Goal: Use online tool/utility: Utilize a website feature to perform a specific function

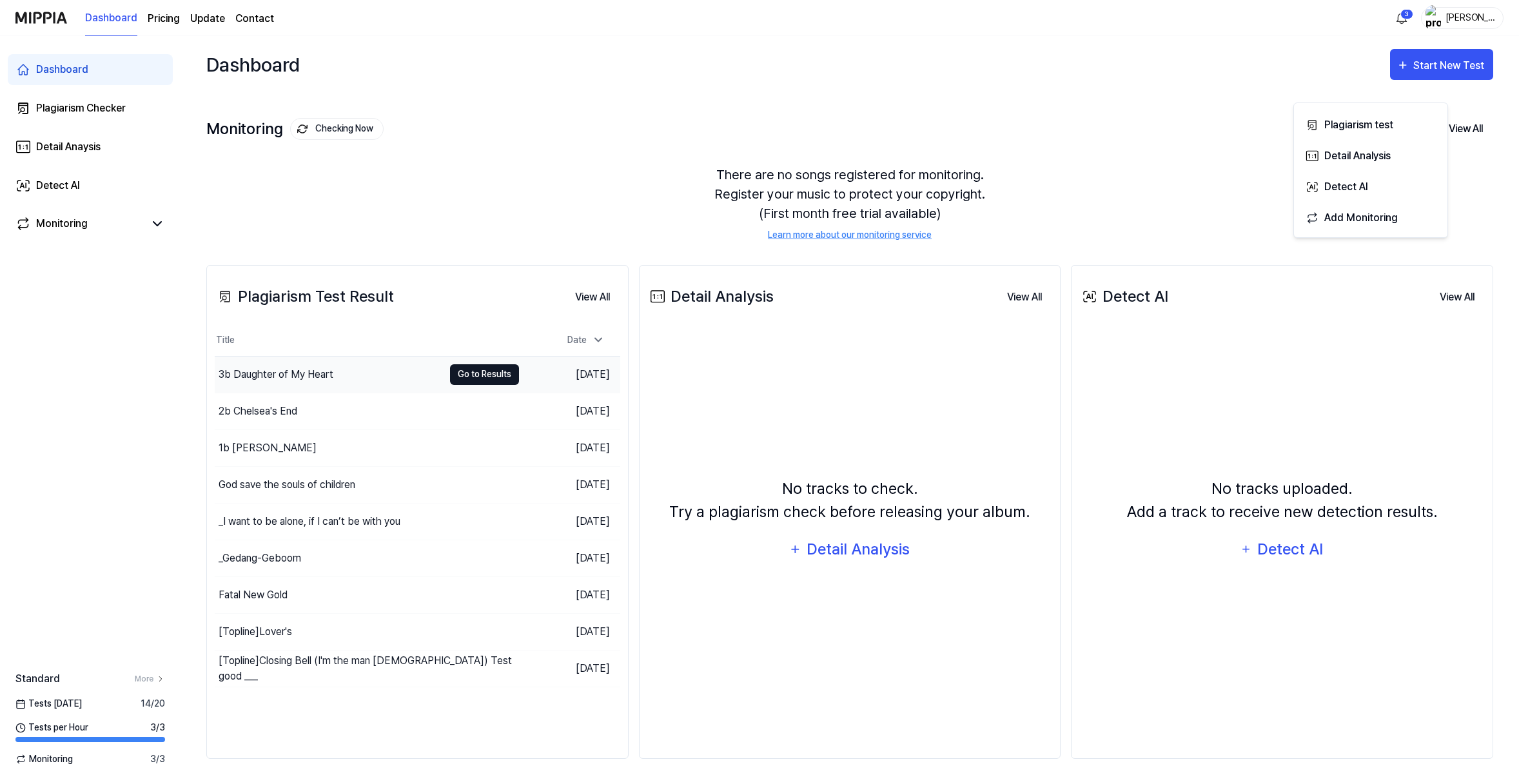
click at [477, 385] on button "Go to Results" at bounding box center [484, 374] width 69 height 20
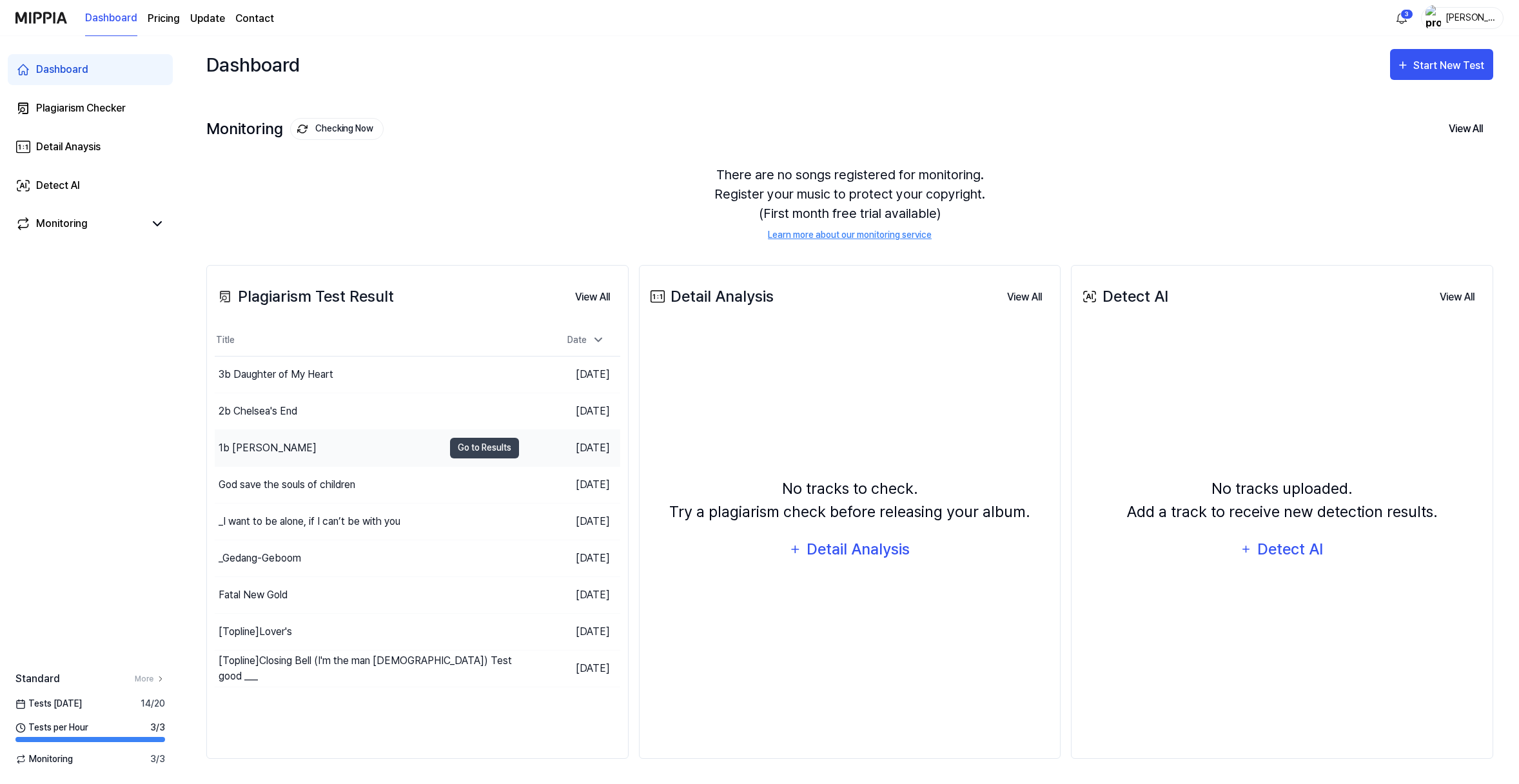
scroll to position [125, 0]
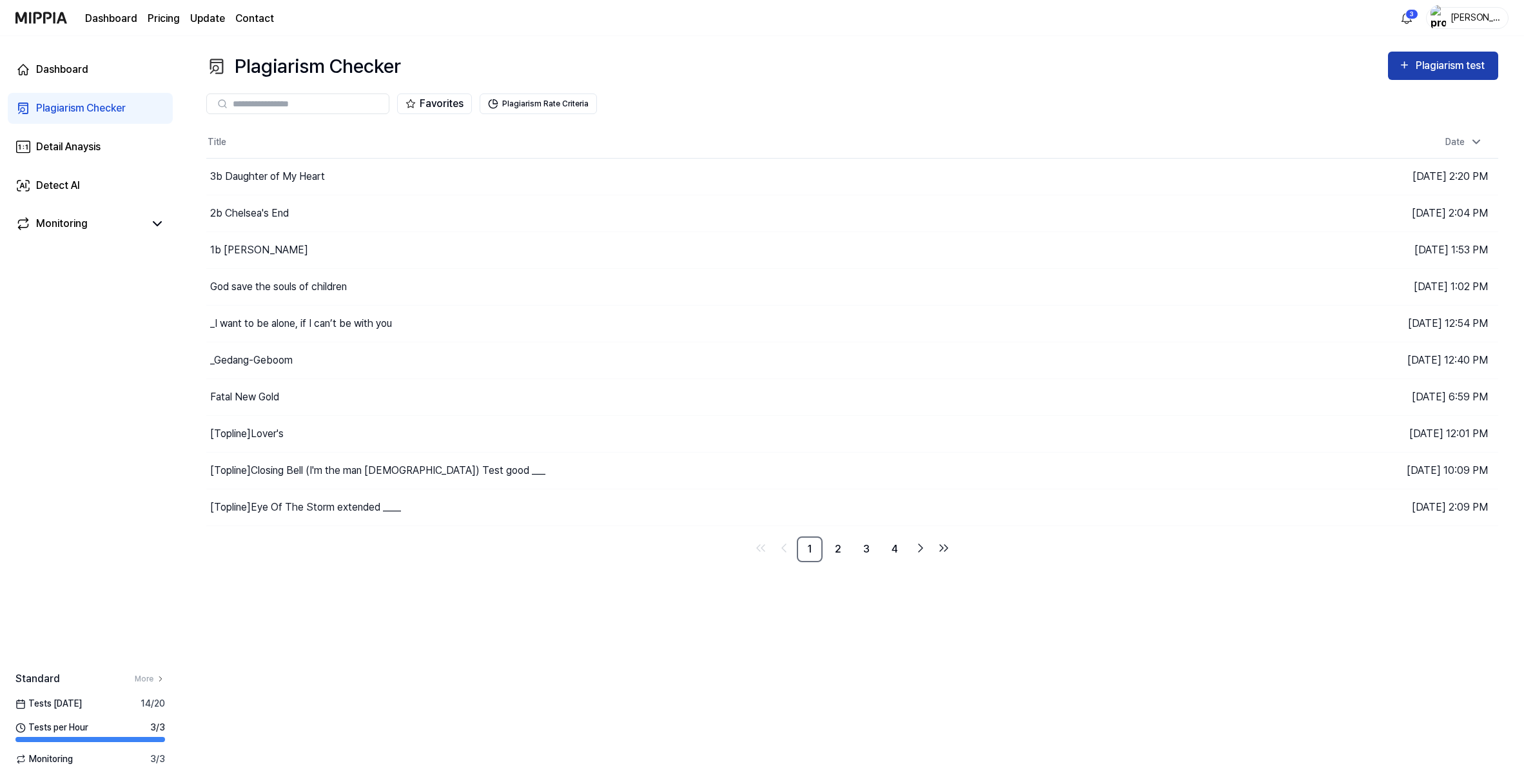
click at [1426, 74] on div "Plagiarism test" at bounding box center [1452, 66] width 72 height 17
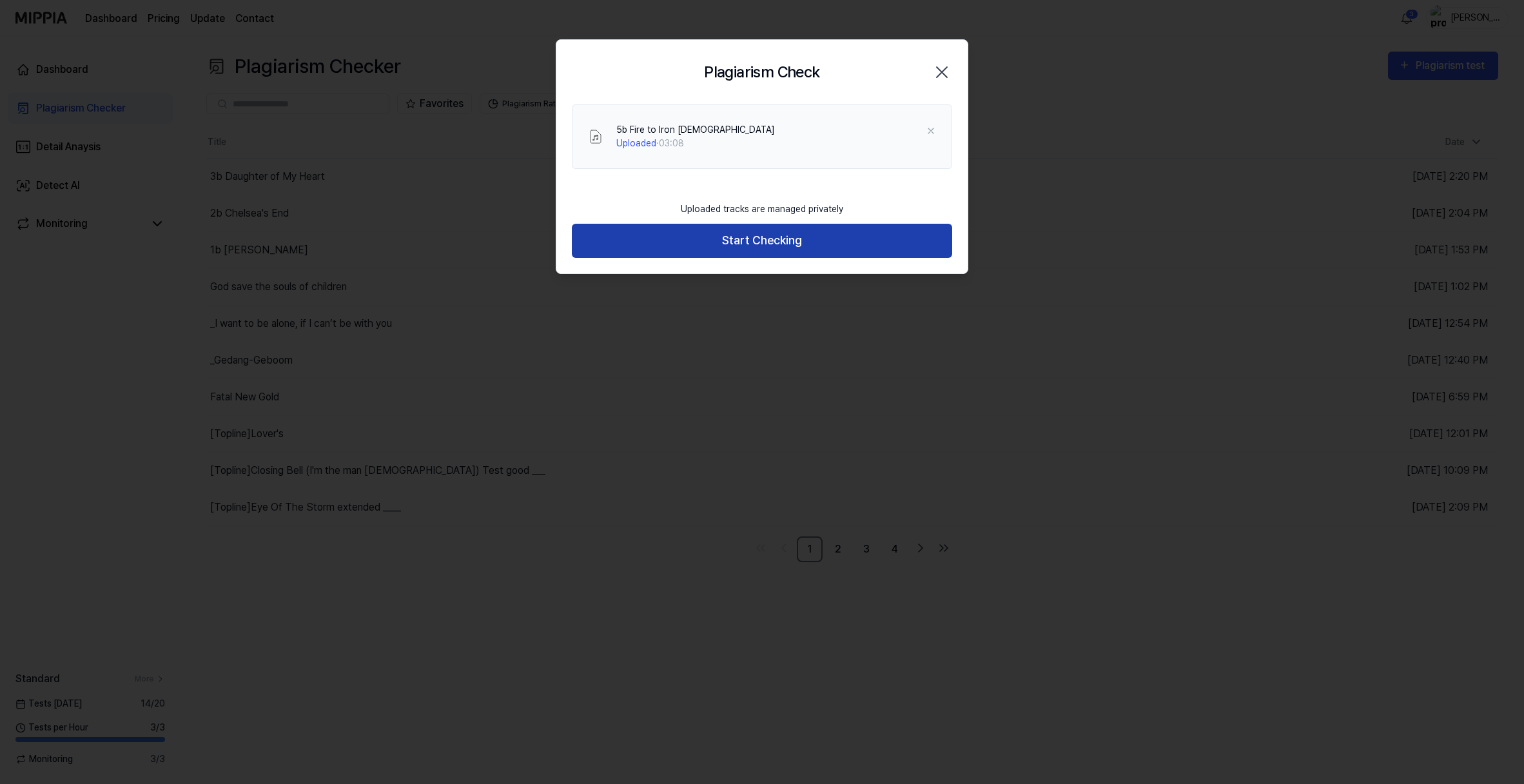
click at [776, 258] on button "Start Checking" at bounding box center [762, 240] width 380 height 34
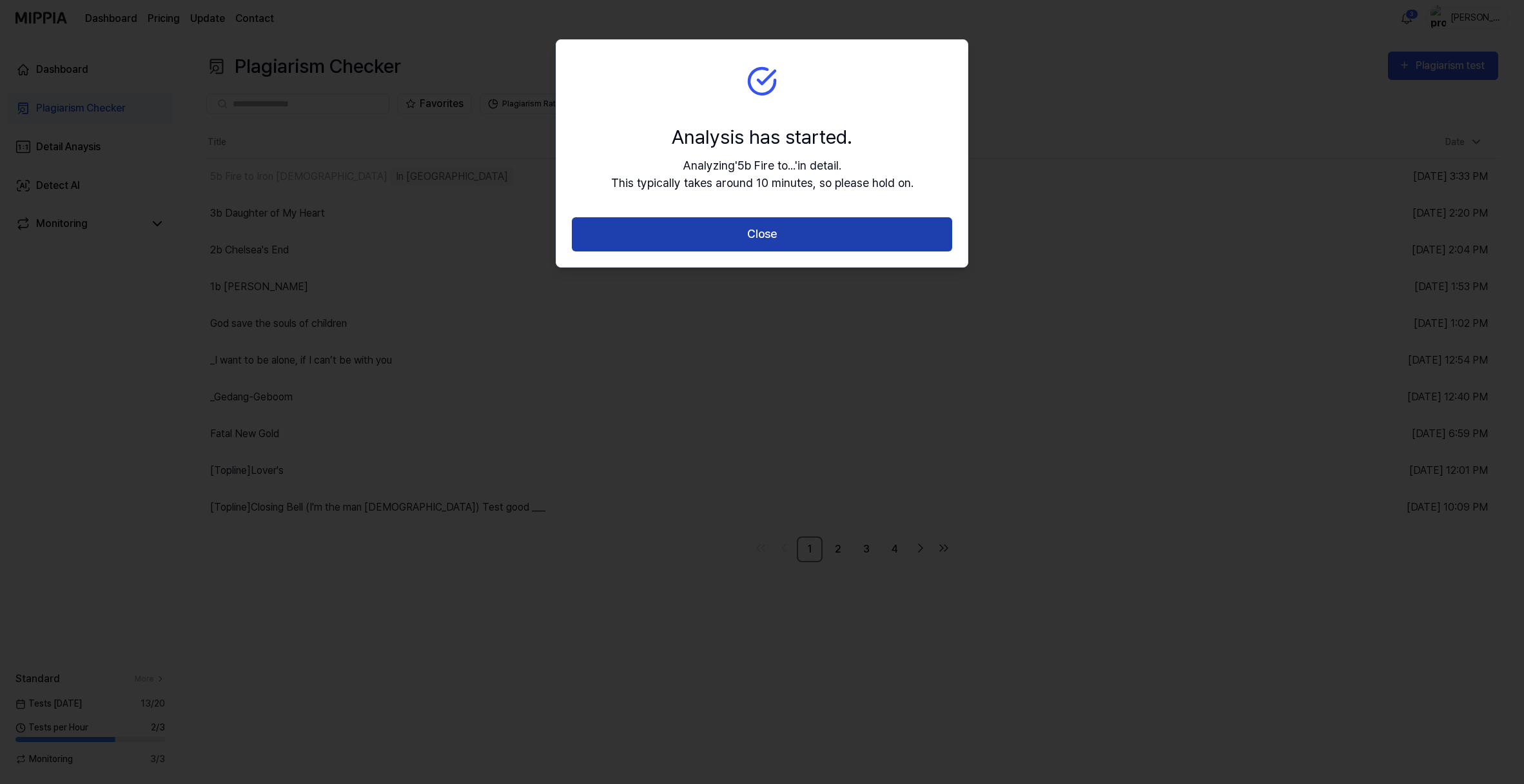
click at [776, 252] on button "Close" at bounding box center [762, 234] width 380 height 34
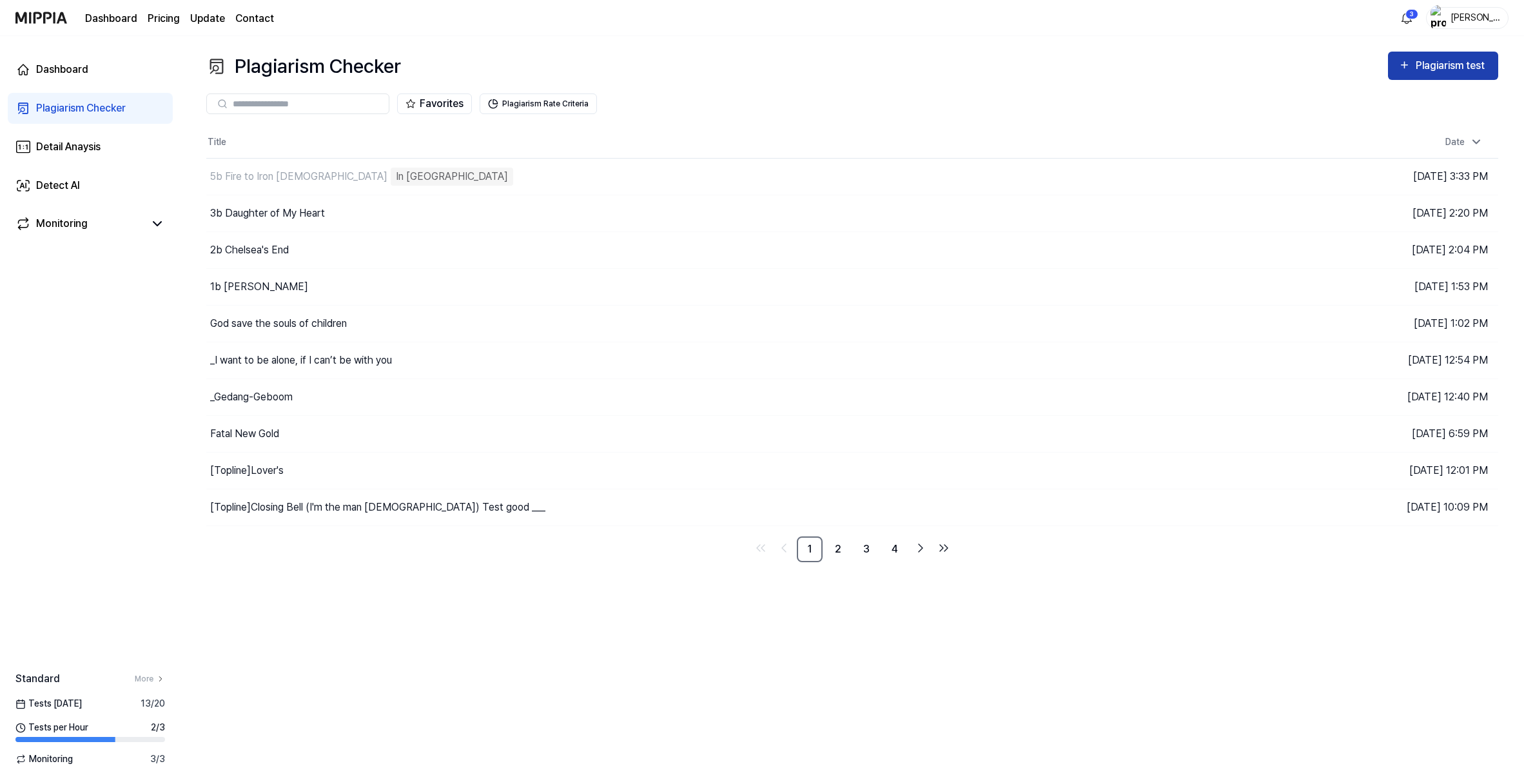
click at [1428, 74] on div "Plagiarism test" at bounding box center [1452, 66] width 72 height 17
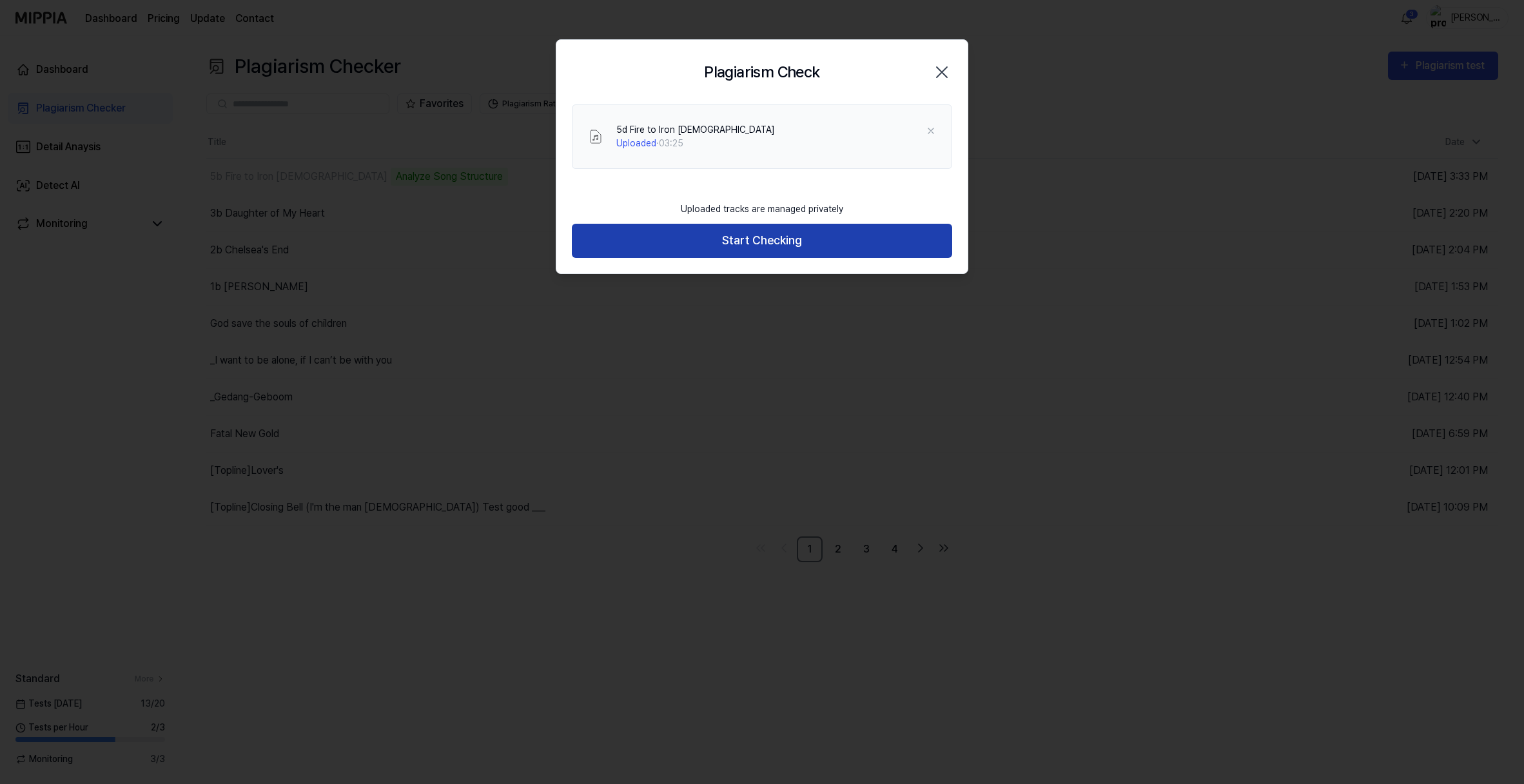
click at [779, 258] on button "Start Checking" at bounding box center [762, 240] width 380 height 34
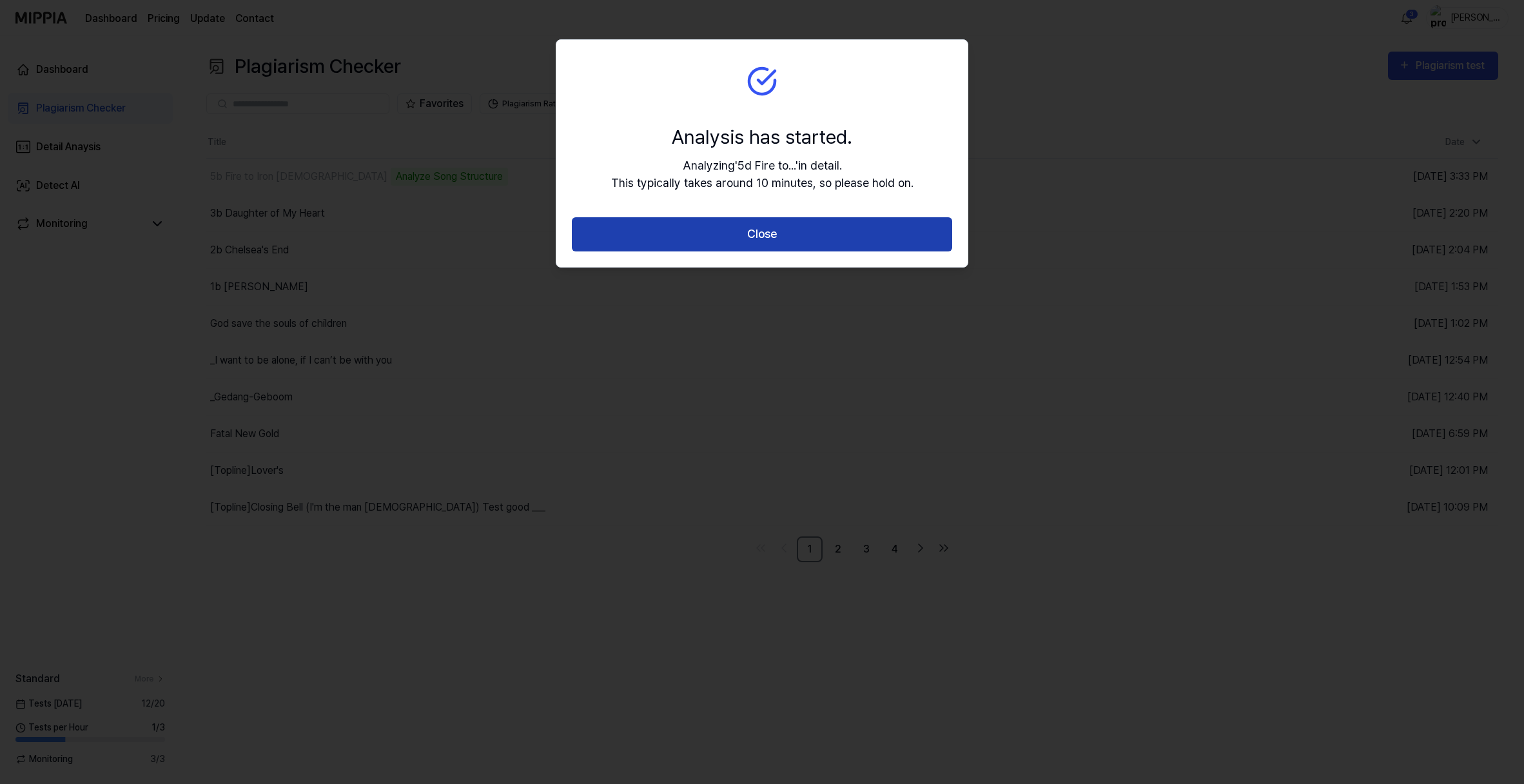
click at [779, 252] on button "Close" at bounding box center [762, 234] width 380 height 34
